Goal: Task Accomplishment & Management: Use online tool/utility

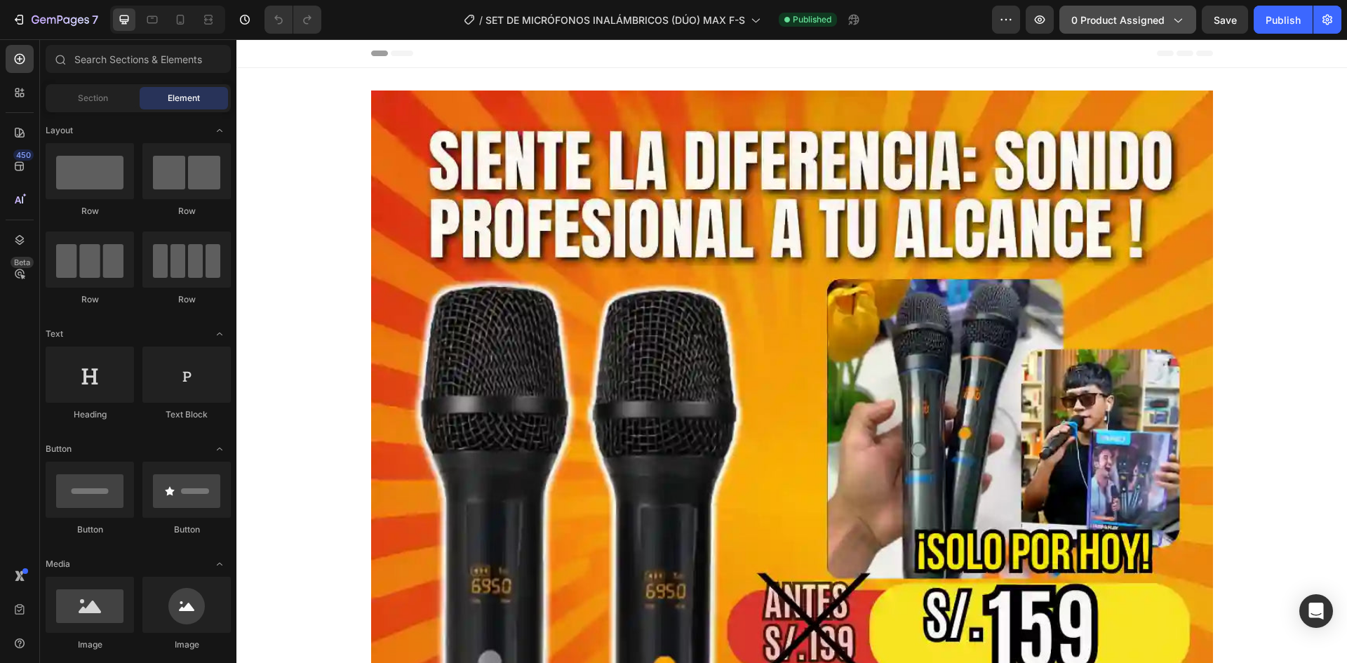
click at [1121, 20] on span "0 product assigned" at bounding box center [1117, 20] width 93 height 15
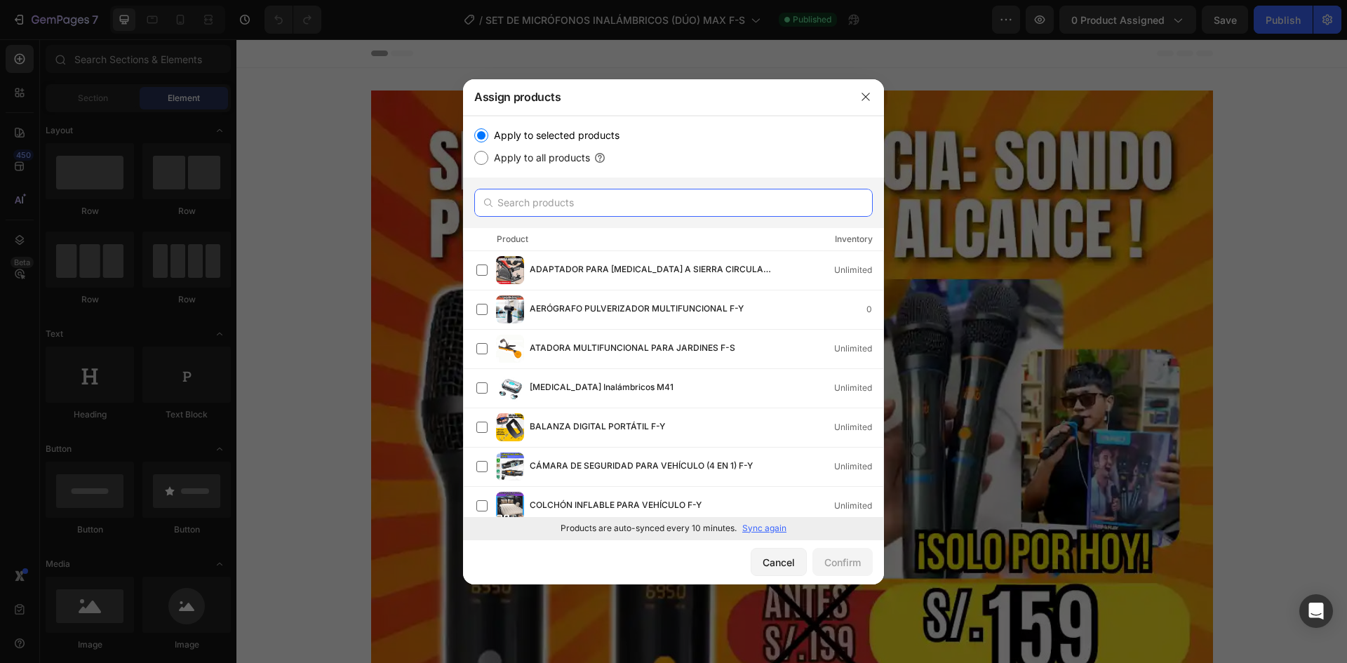
click at [551, 200] on input "text" at bounding box center [673, 203] width 398 height 28
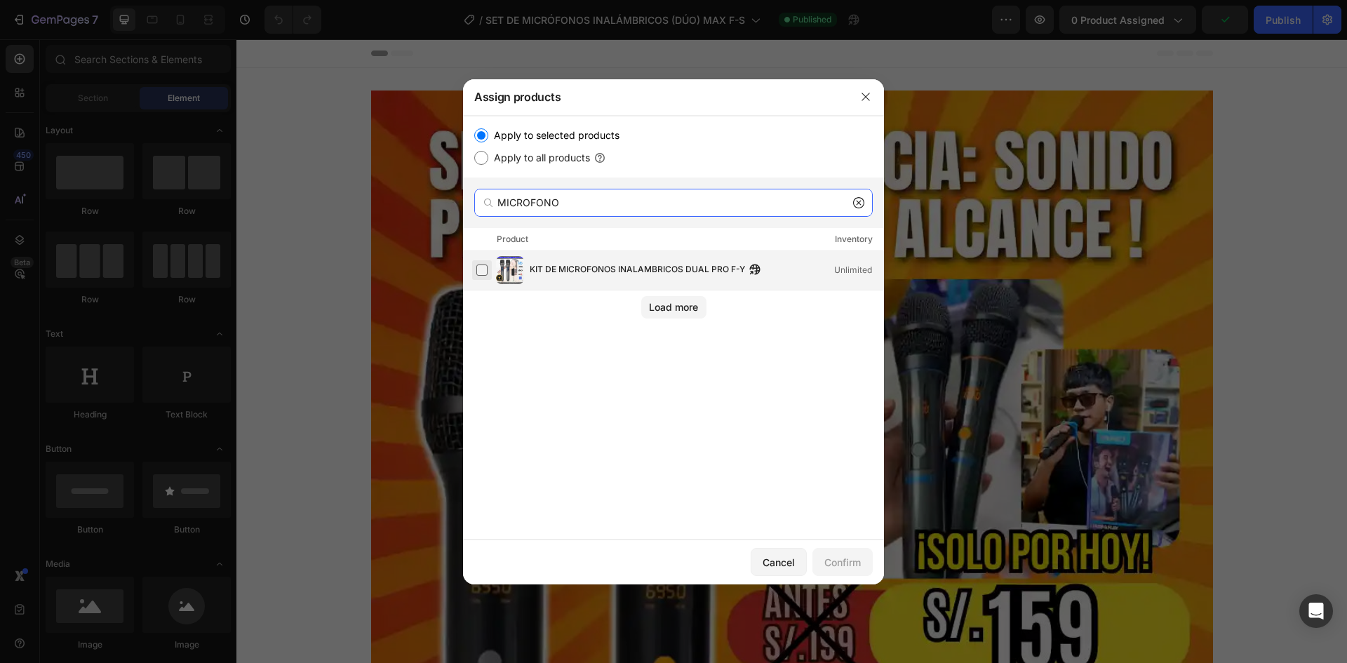
type input "MICROFONO"
click at [488, 270] on label at bounding box center [481, 269] width 11 height 11
click at [835, 553] on button "Confirm" at bounding box center [842, 562] width 60 height 28
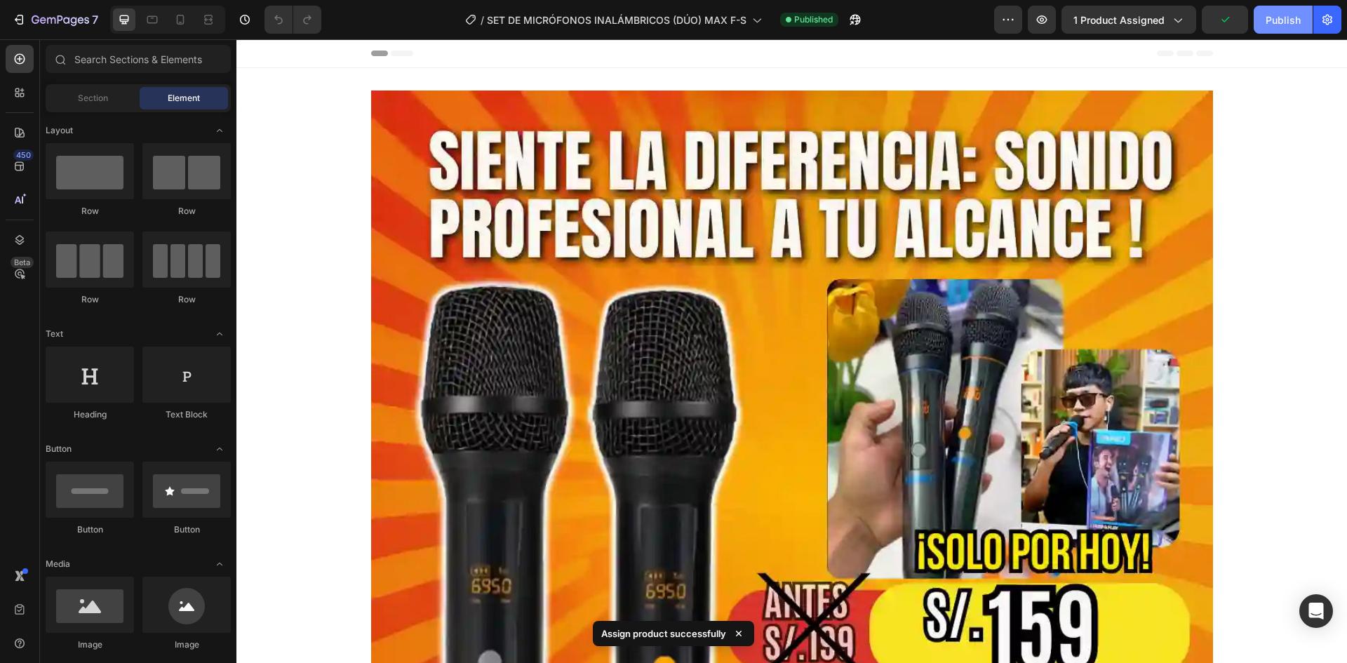
click at [1282, 22] on div "Publish" at bounding box center [1282, 20] width 35 height 15
